Goal: Transaction & Acquisition: Book appointment/travel/reservation

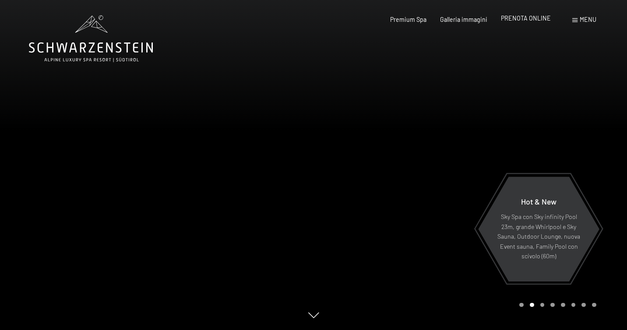
click at [535, 18] on span "PRENOTA ONLINE" at bounding box center [526, 17] width 50 height 7
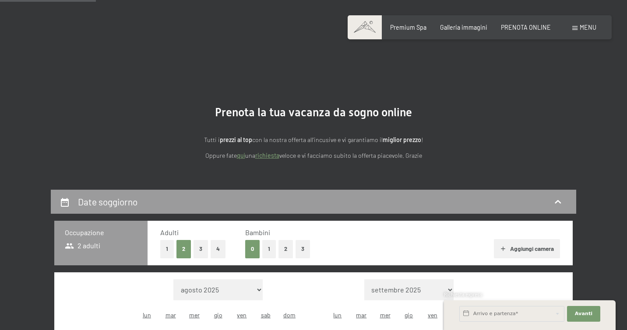
click at [284, 240] on button "2" at bounding box center [285, 249] width 14 height 18
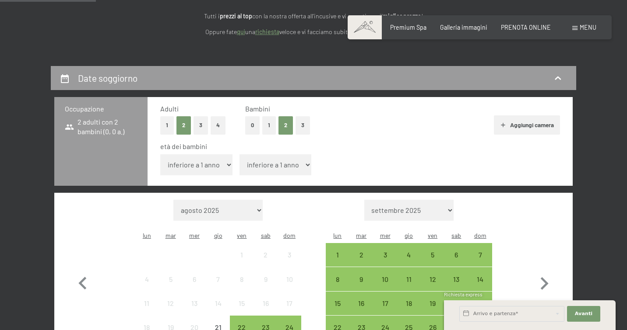
select select "2"
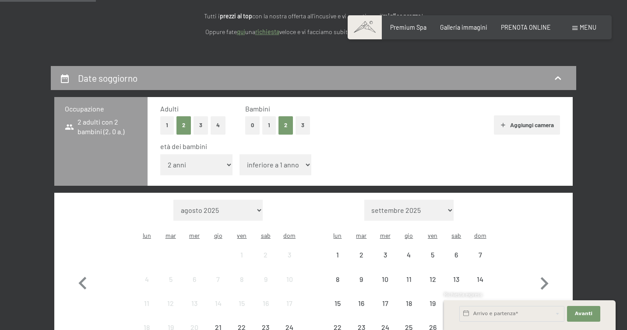
click at [271, 155] on select "inferiore a 1 anno 1 anno 2 anni 3 anni 4 anni 5 anni 6 anni 7 anni 8 anni 9 an…" at bounding box center [275, 164] width 72 height 21
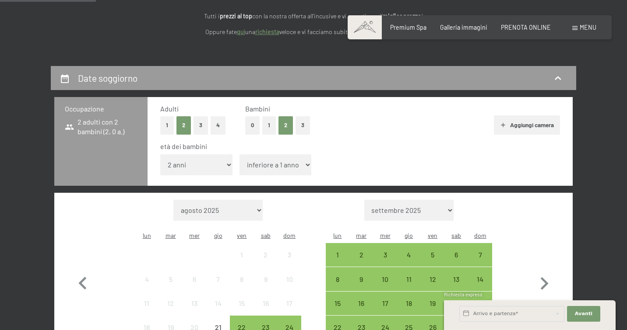
select select "6"
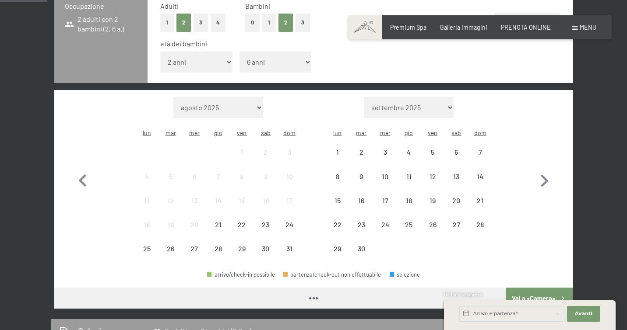
scroll to position [228, 0]
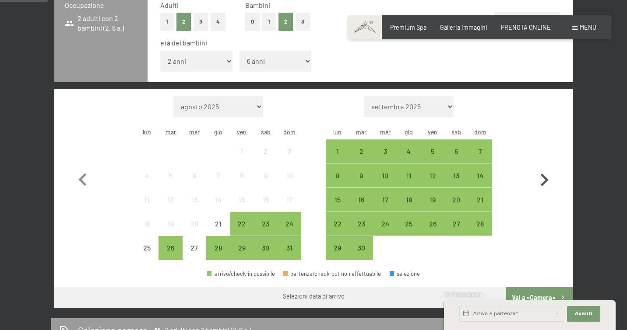
click at [540, 168] on icon "button" at bounding box center [543, 180] width 25 height 25
select select "[DATE]"
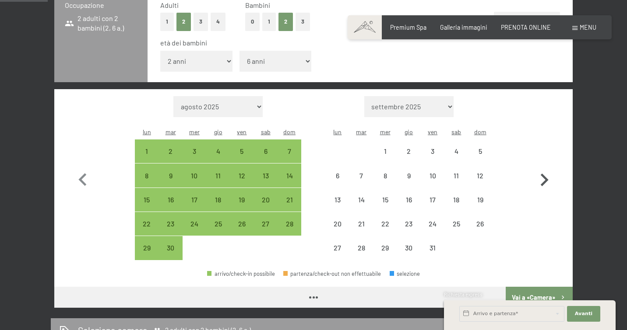
select select "[DATE]"
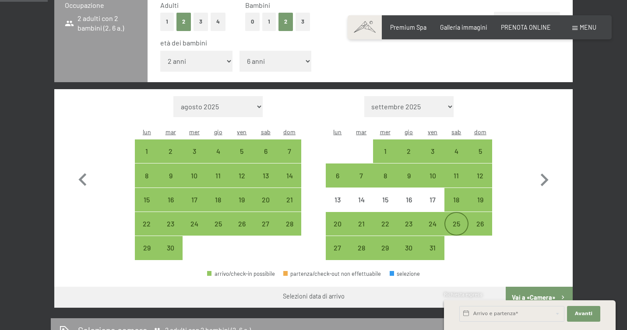
click at [452, 221] on div "25" at bounding box center [456, 232] width 22 height 22
select select "[DATE]"
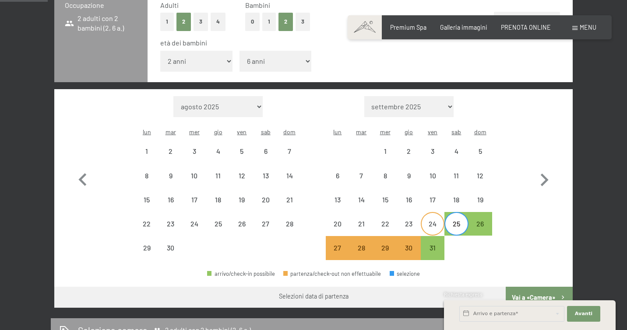
click at [434, 221] on div "24" at bounding box center [432, 232] width 22 height 22
select select "[DATE]"
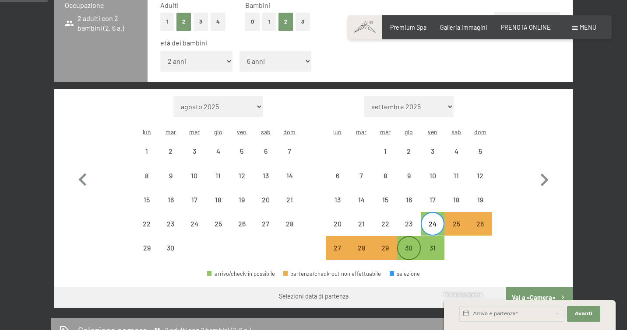
click at [406, 245] on div "30" at bounding box center [409, 256] width 22 height 22
select select "[DATE]"
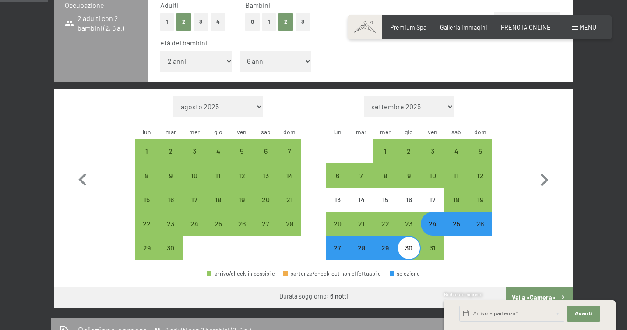
click at [542, 287] on button "Vai a «Camera»" at bounding box center [538, 297] width 67 height 21
select select "[DATE]"
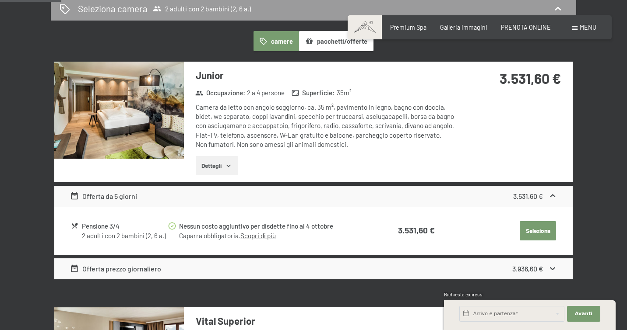
scroll to position [189, 0]
